Goal: Information Seeking & Learning: Learn about a topic

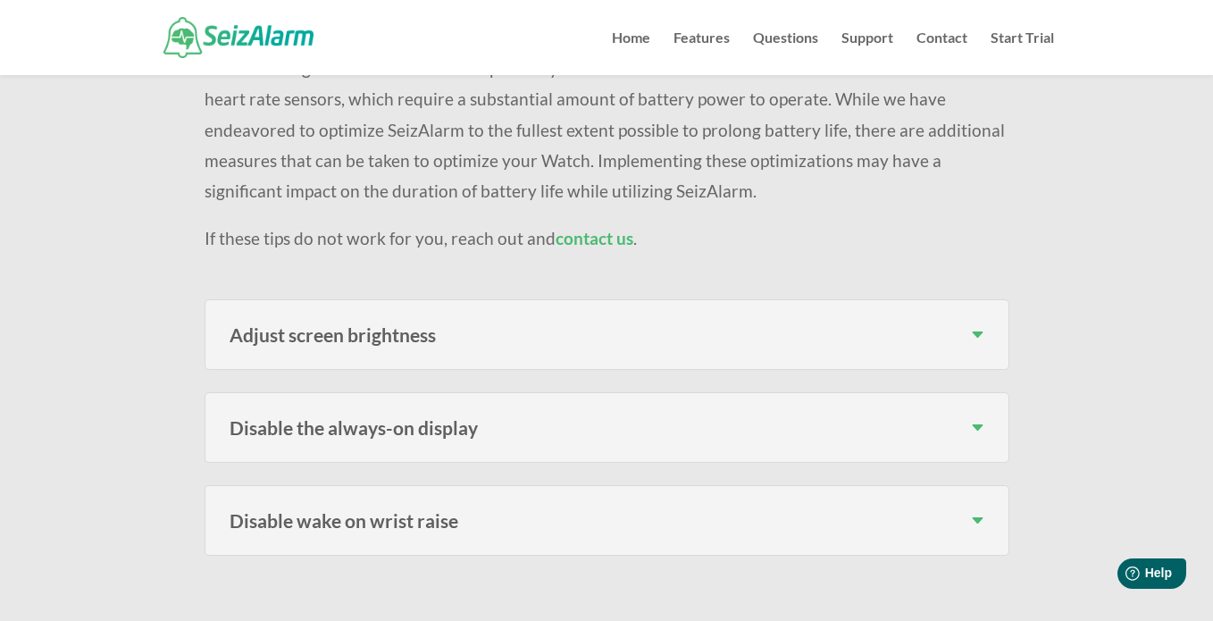
scroll to position [272, 0]
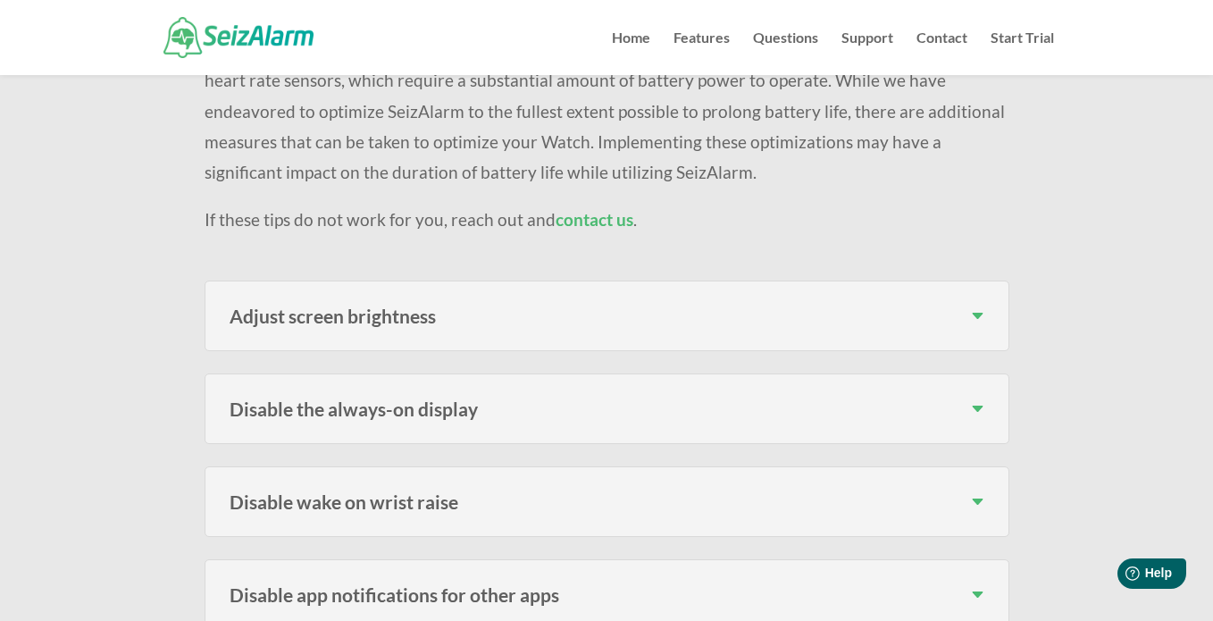
click at [979, 322] on h3 "Adjust screen brightness" at bounding box center [607, 315] width 755 height 19
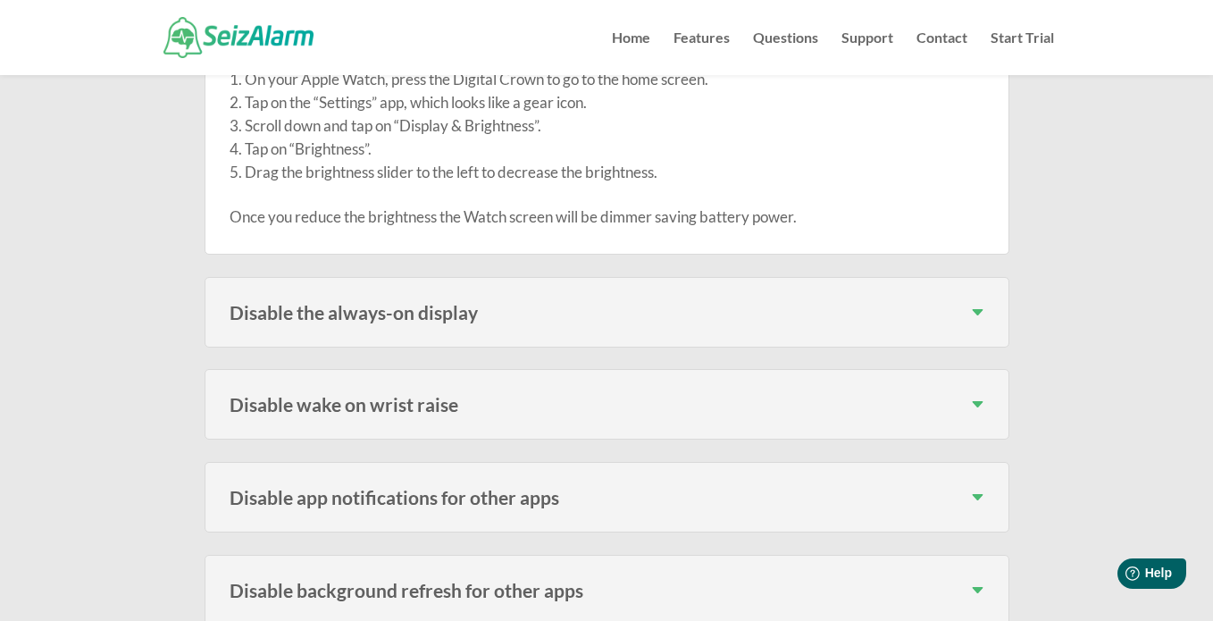
scroll to position [602, 0]
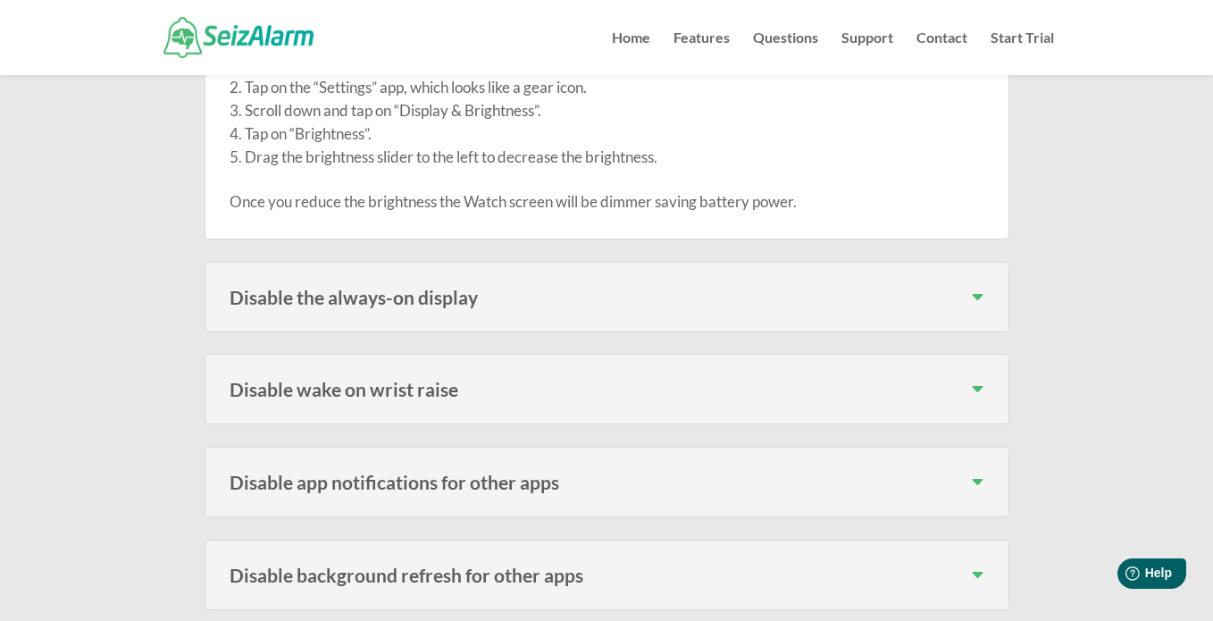
click at [975, 297] on h3 "Disable the always-on display" at bounding box center [607, 297] width 755 height 19
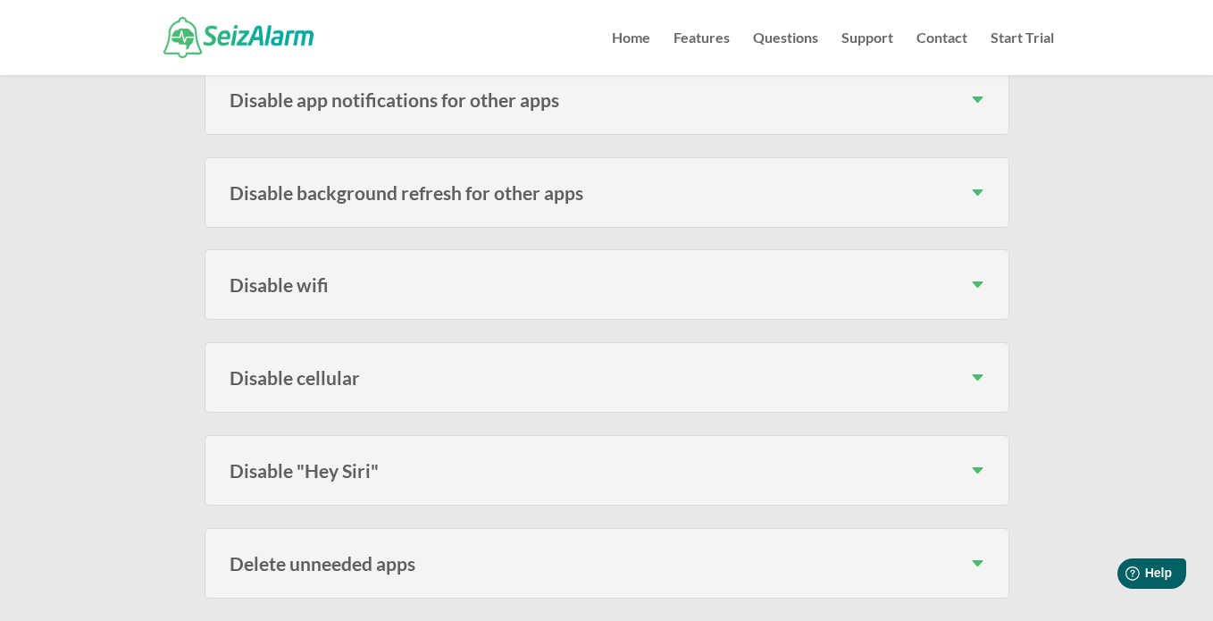
scroll to position [1229, 0]
click at [971, 191] on h3 "Disable background refresh for other apps" at bounding box center [607, 191] width 755 height 19
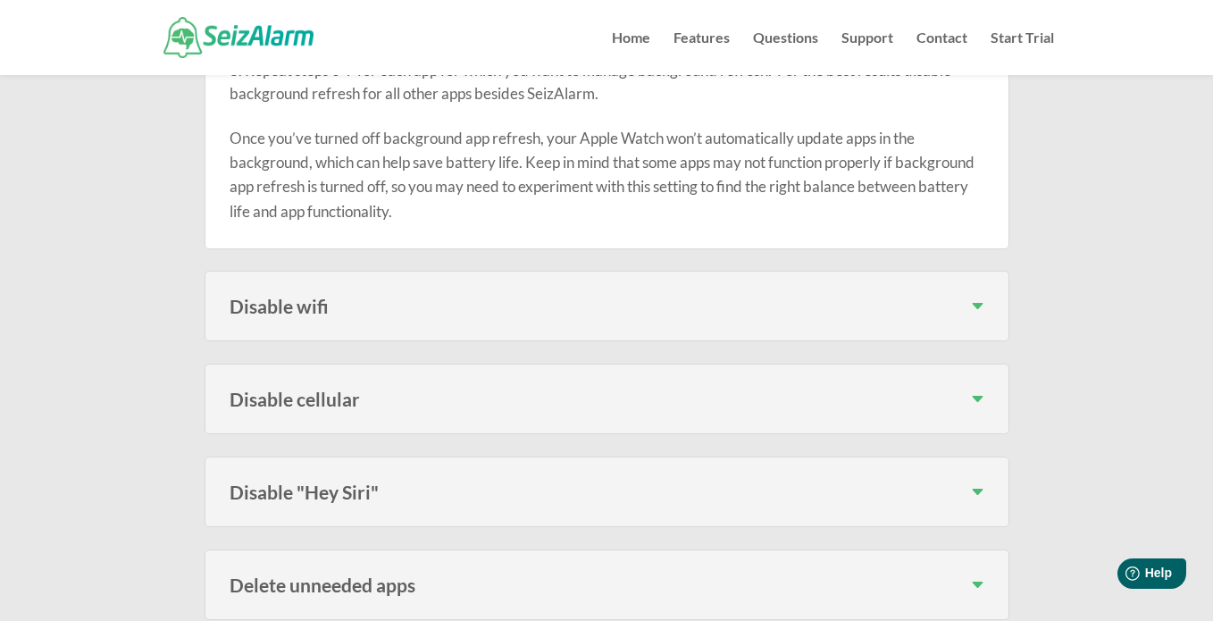
scroll to position [1619, 0]
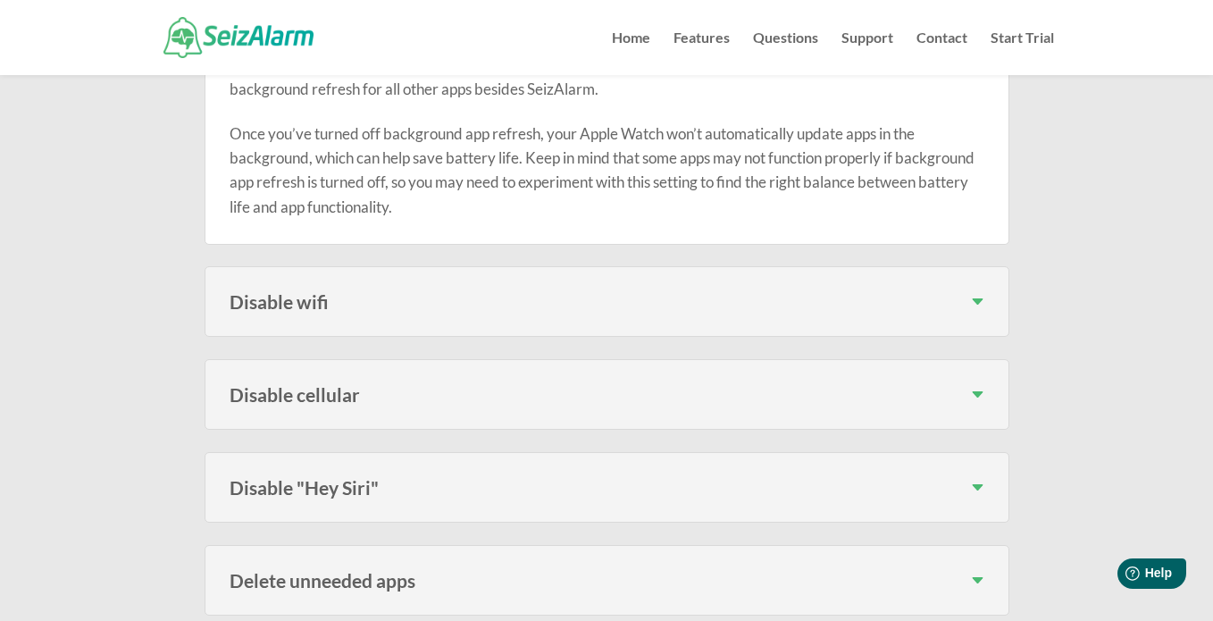
click at [976, 307] on h3 "Disable wifi" at bounding box center [607, 301] width 755 height 19
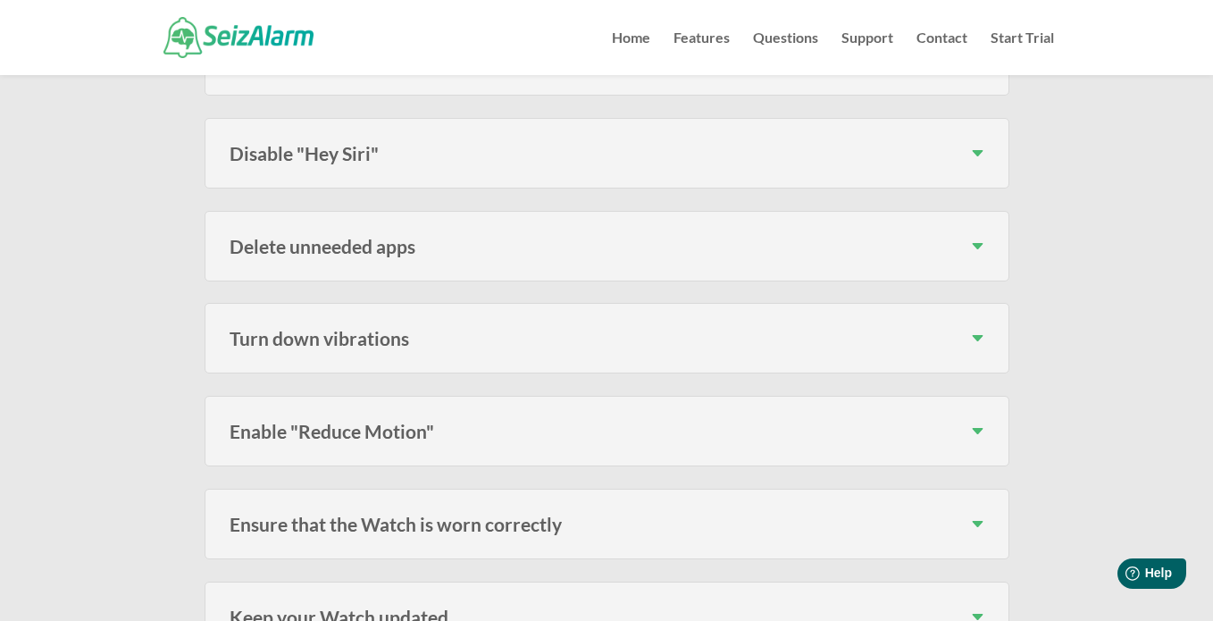
scroll to position [2366, 0]
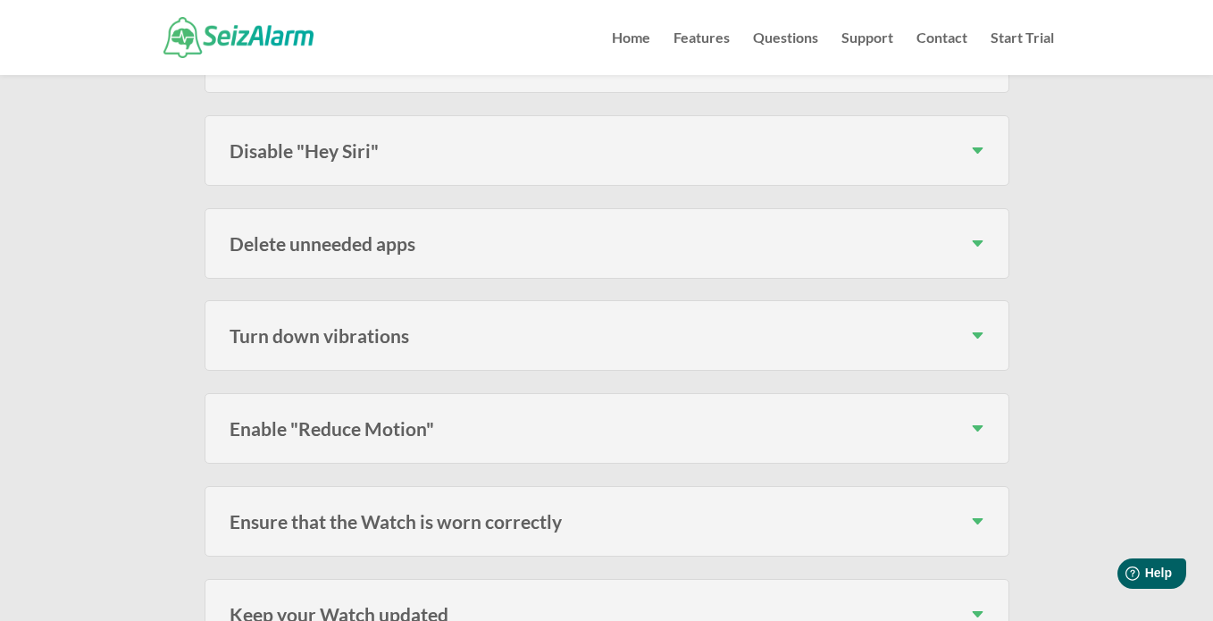
click at [973, 253] on h3 "Delete unneeded apps" at bounding box center [607, 243] width 755 height 19
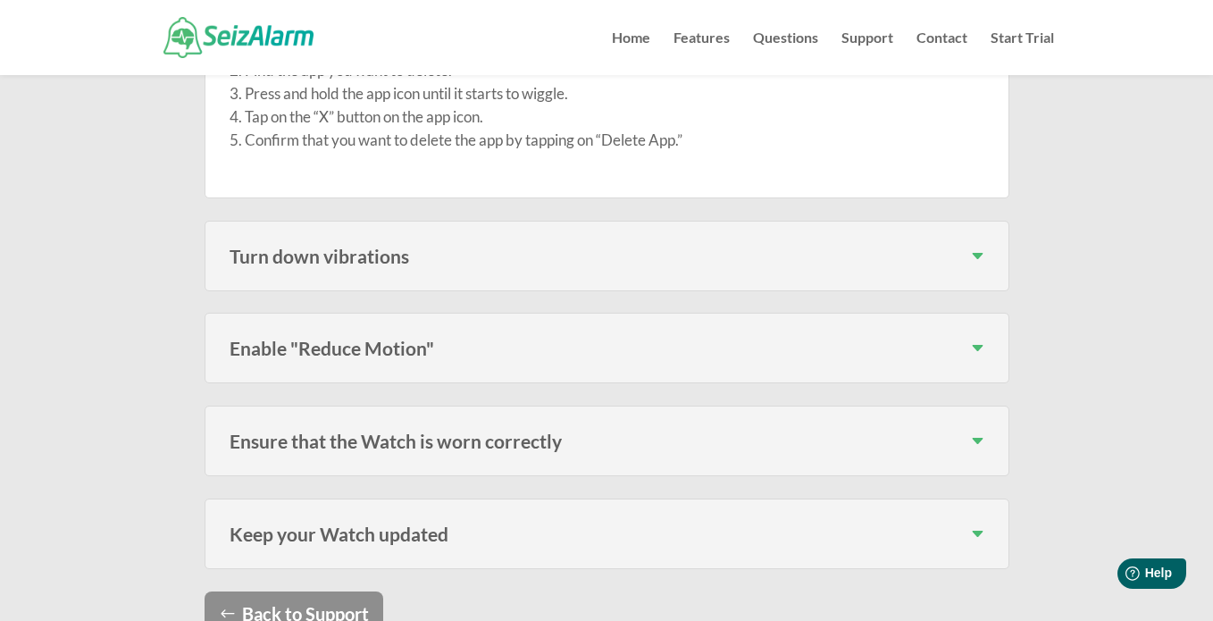
scroll to position [2646, 0]
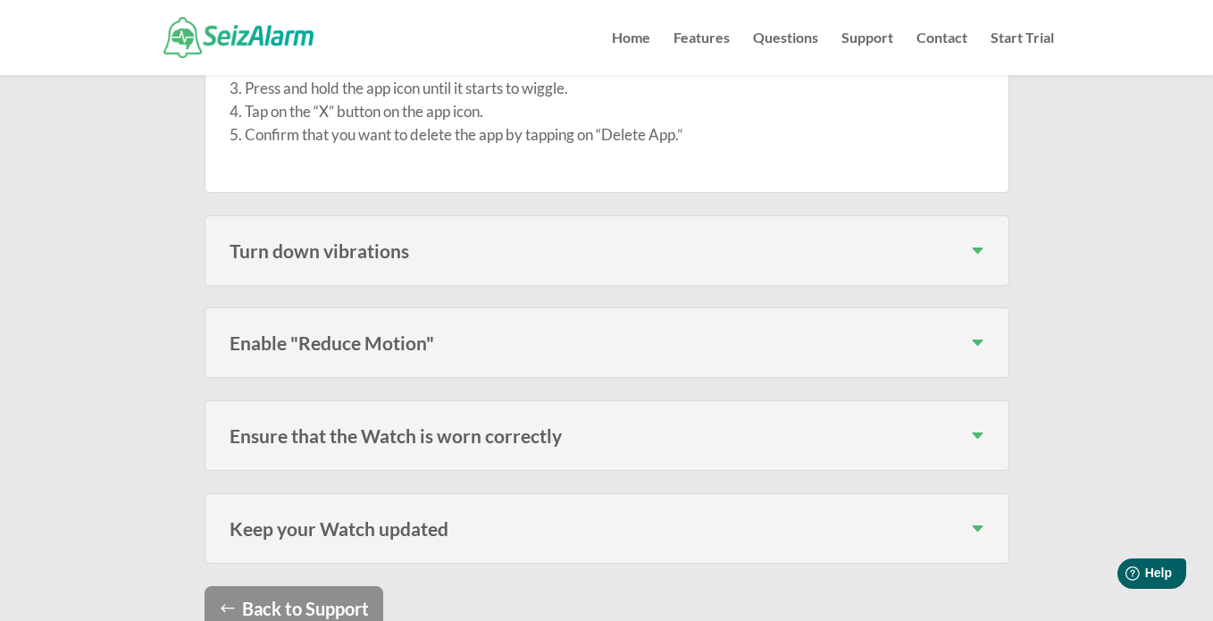
click at [972, 260] on h3 "Turn down vibrations" at bounding box center [607, 250] width 755 height 19
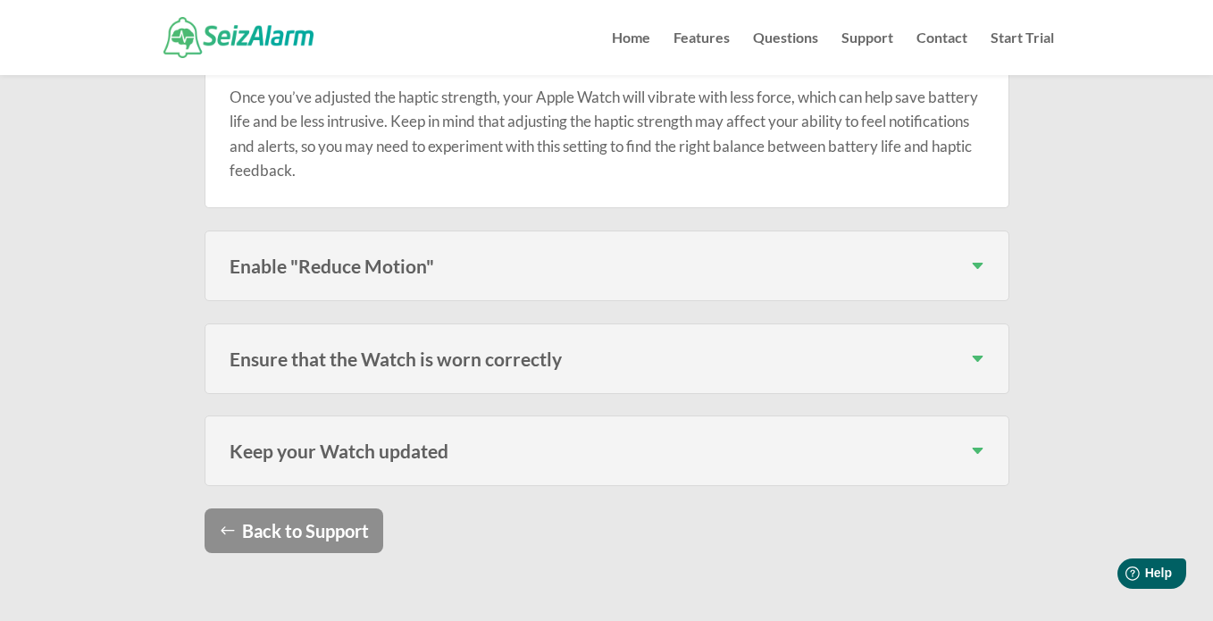
scroll to position [3126, 0]
click at [973, 274] on h3 "Enable "Reduce Motion"" at bounding box center [607, 264] width 755 height 19
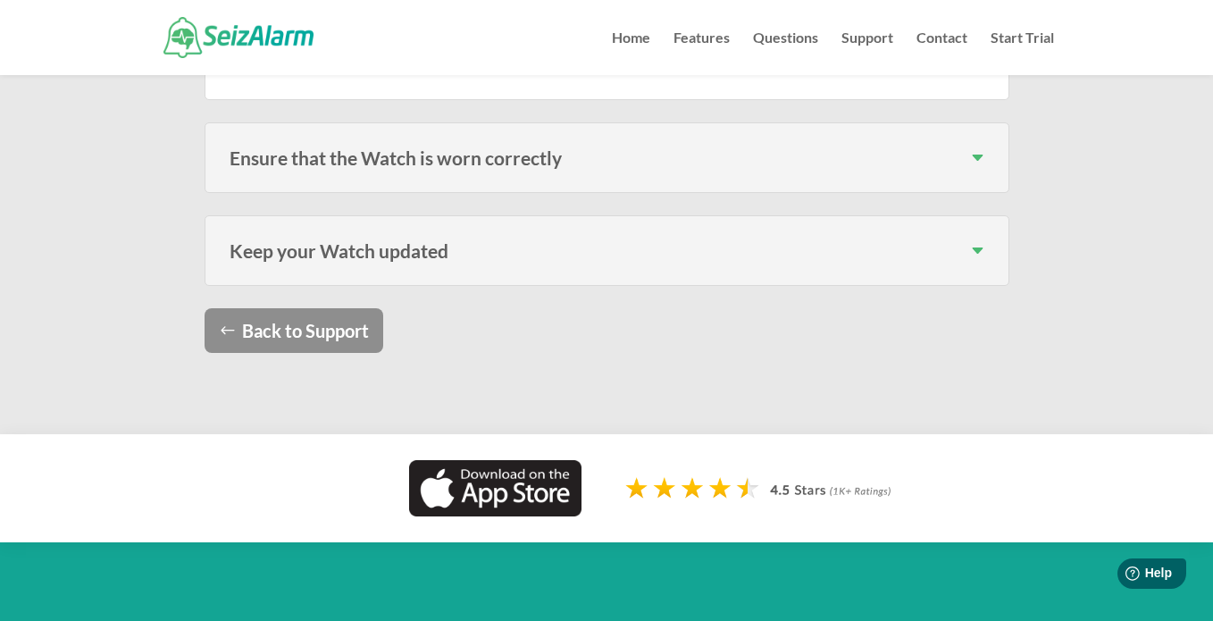
scroll to position [3584, 0]
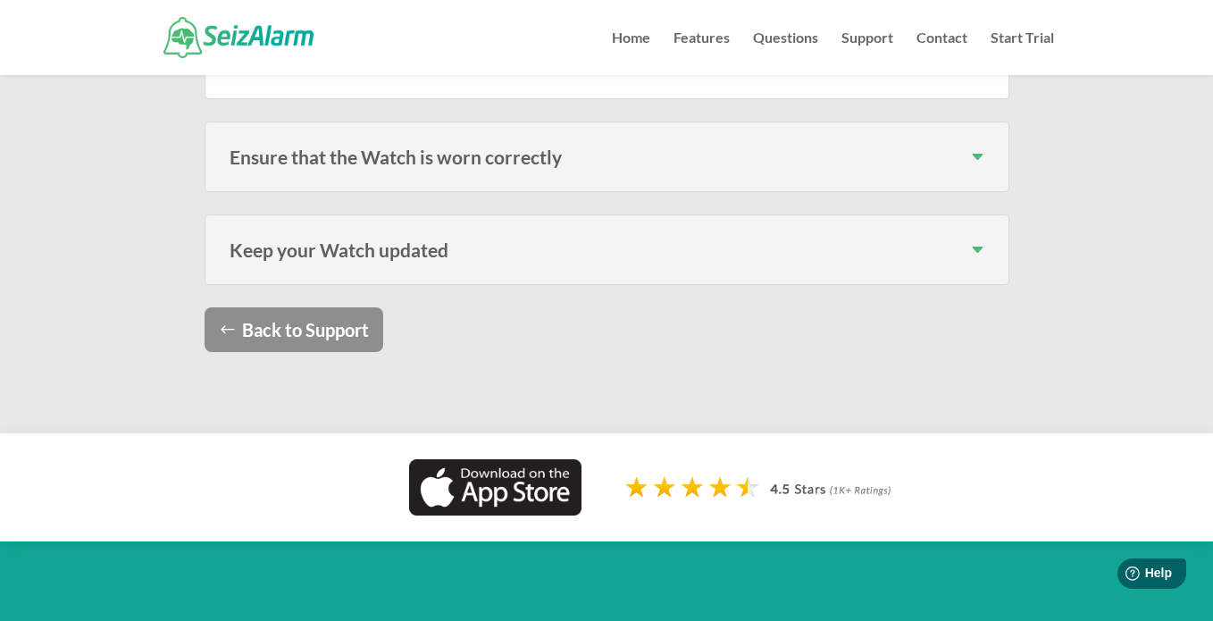
click at [965, 171] on div "Ensure that the Watch is worn correctly If the watch is worn too loosely then t…" at bounding box center [607, 156] width 805 height 71
click at [983, 192] on div "Ensure that the Watch is worn correctly If the watch is worn too loosely then t…" at bounding box center [607, 156] width 805 height 71
click at [977, 166] on h3 "Ensure that the Watch is worn correctly" at bounding box center [607, 156] width 755 height 19
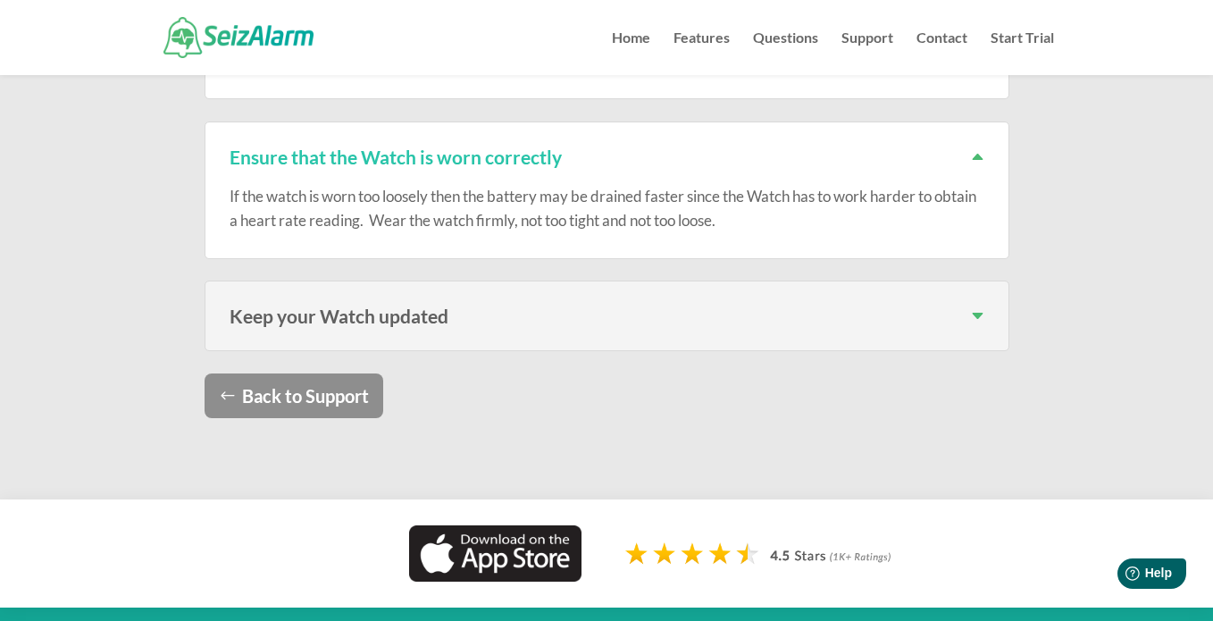
click at [974, 325] on h3 "Keep your Watch updated" at bounding box center [607, 315] width 755 height 19
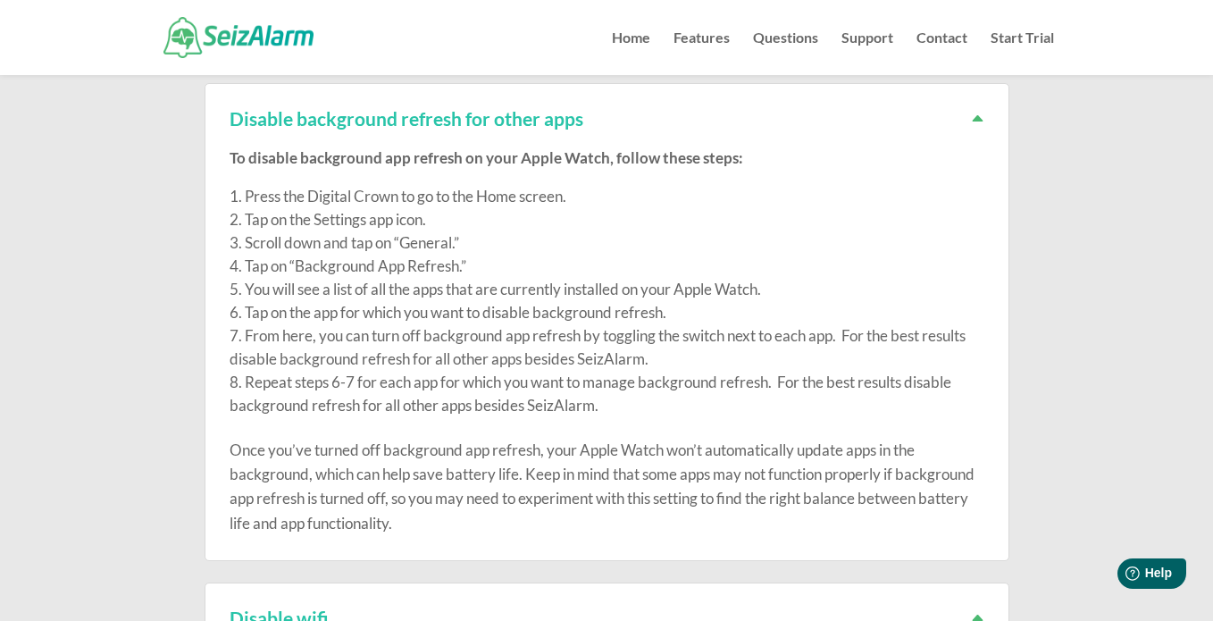
scroll to position [1306, 0]
